Goal: Navigation & Orientation: Find specific page/section

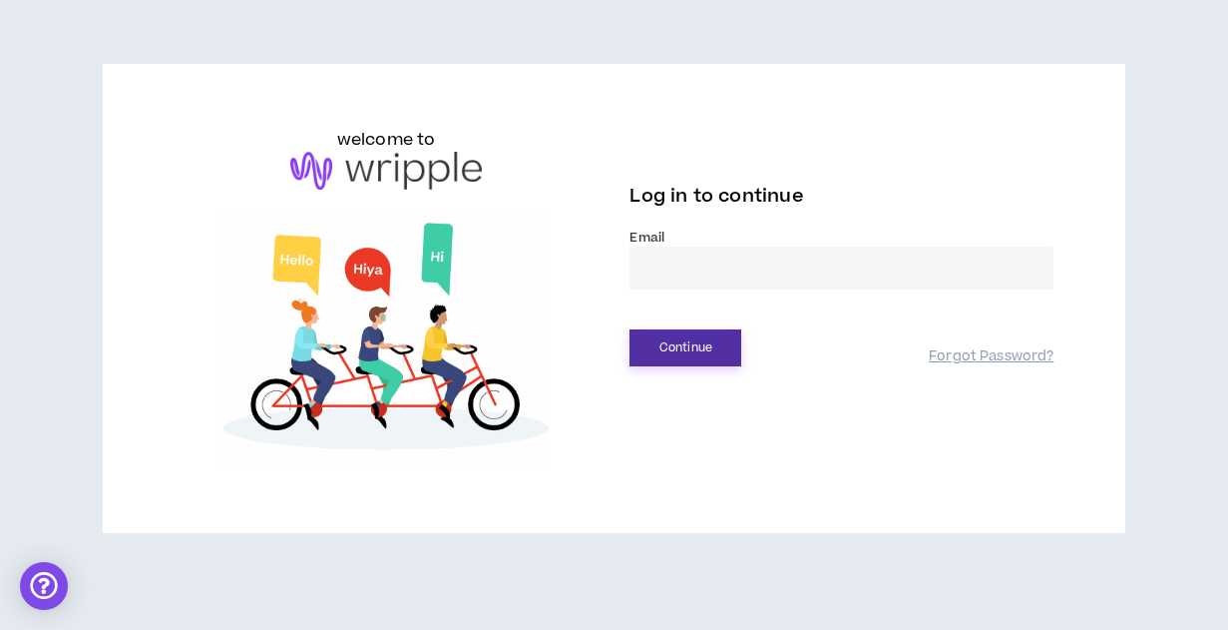
click at [679, 342] on button "Continue" at bounding box center [686, 347] width 112 height 37
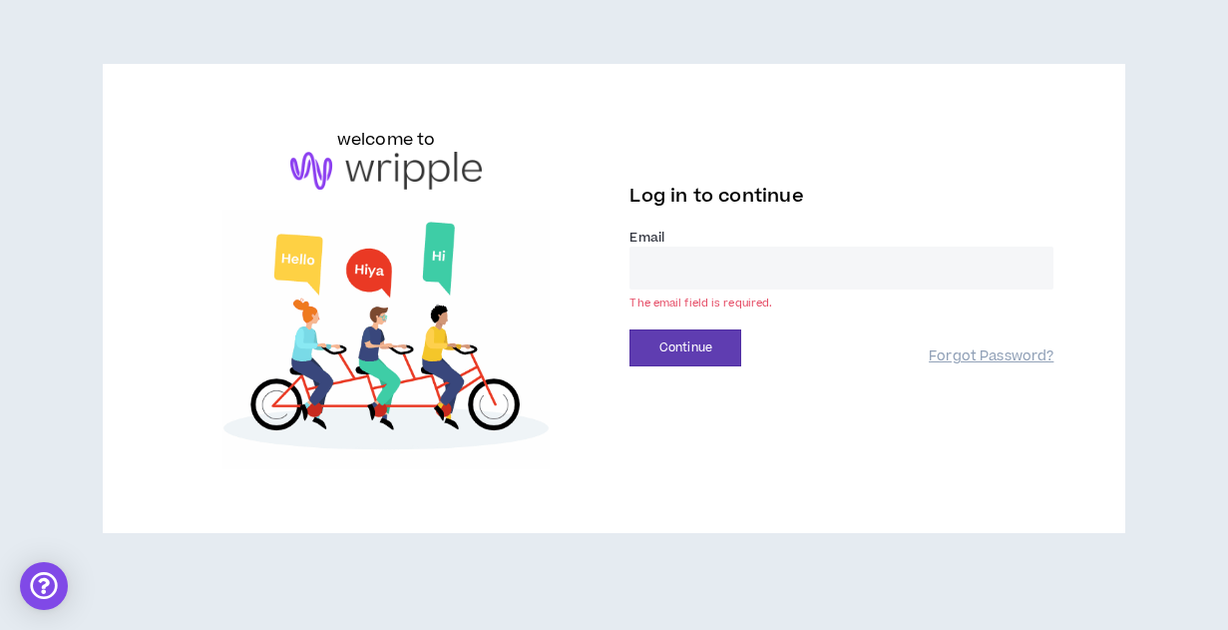
click at [649, 261] on input "email" at bounding box center [842, 267] width 424 height 43
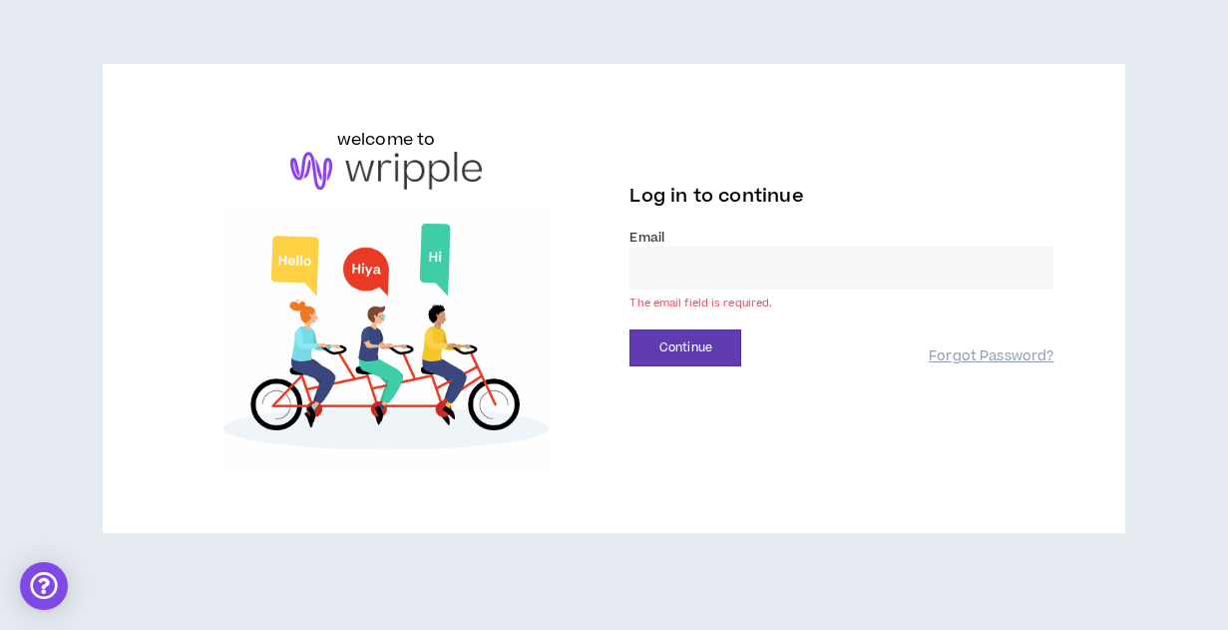
type input "**********"
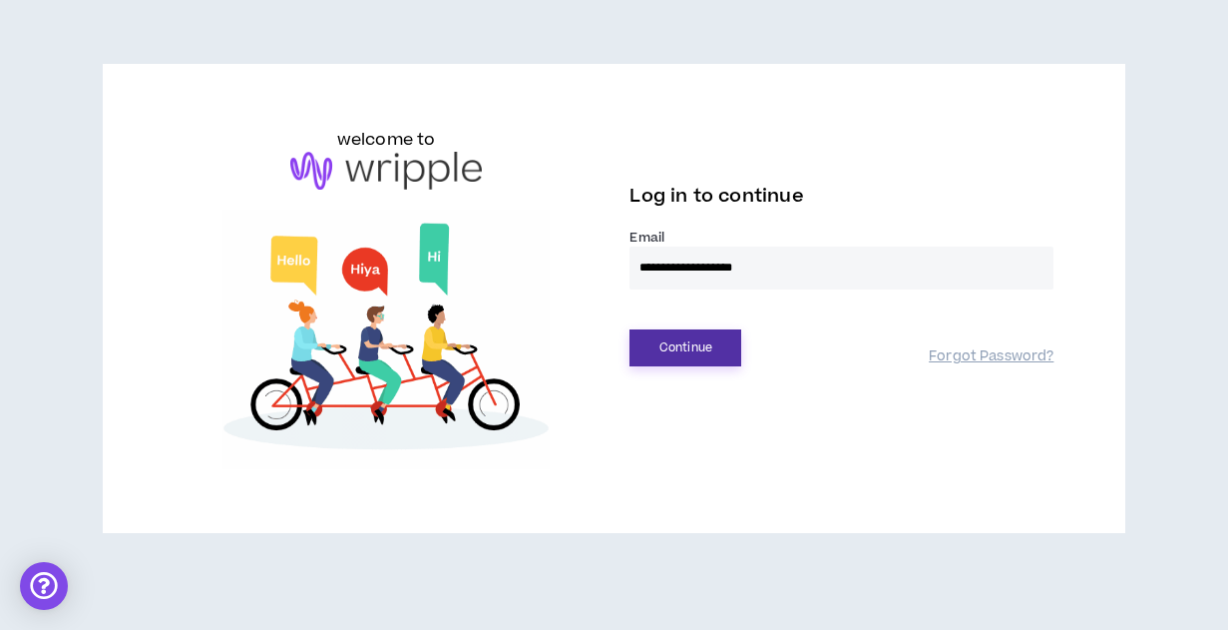
click at [679, 351] on button "Continue" at bounding box center [686, 347] width 112 height 37
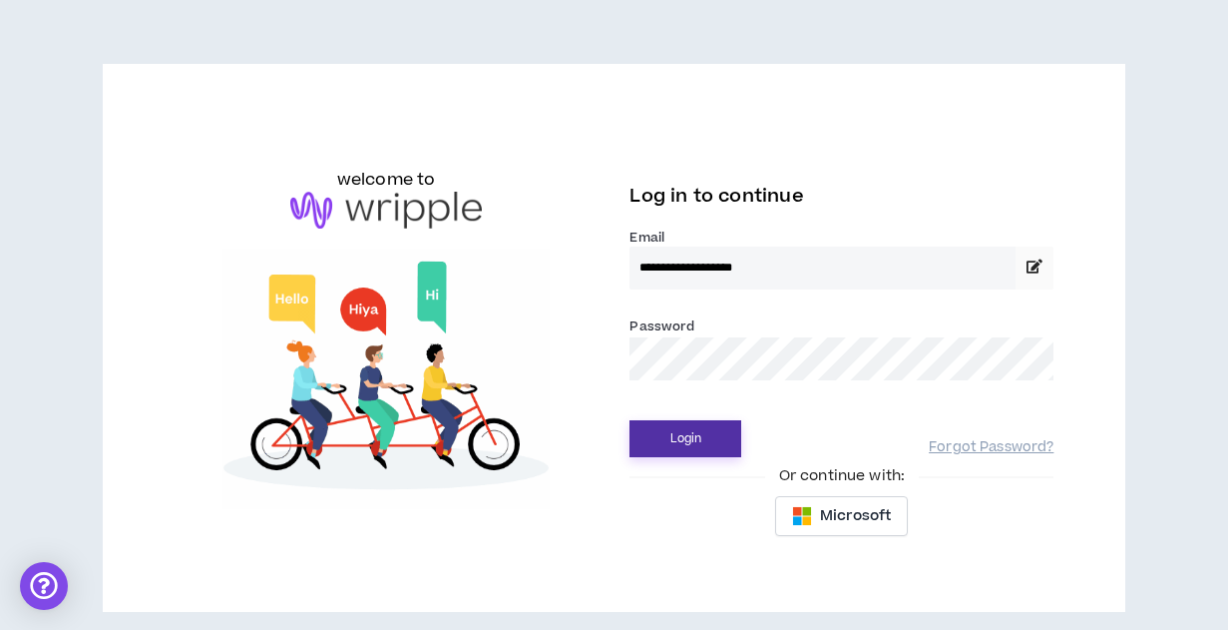
click at [672, 440] on button "Login" at bounding box center [686, 438] width 112 height 37
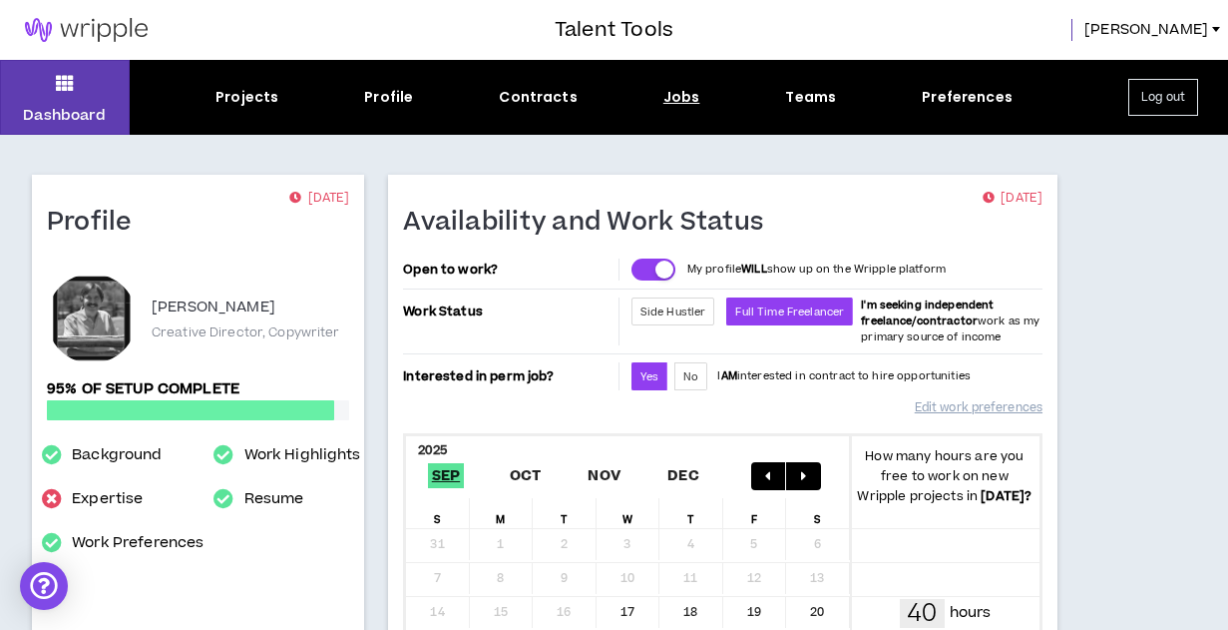
click at [683, 98] on div "Jobs" at bounding box center [681, 97] width 37 height 21
